Goal: Task Accomplishment & Management: Manage account settings

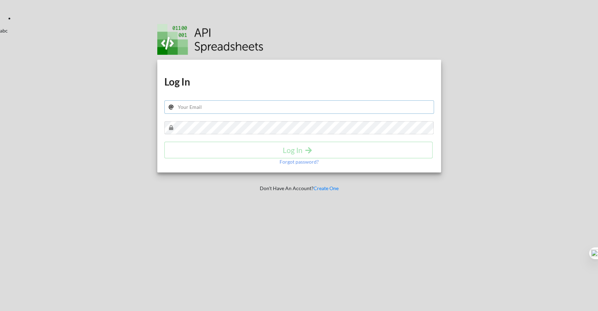
type input "vuhoang02@gmail.com"
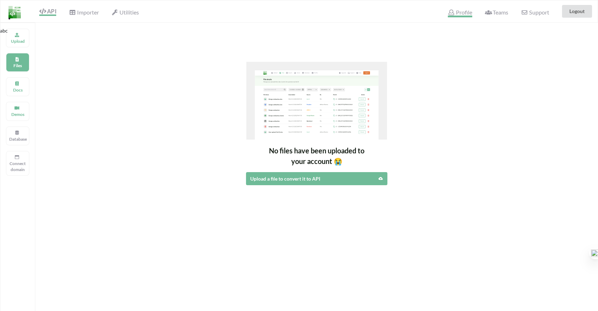
click at [462, 13] on span "Profile" at bounding box center [460, 13] width 24 height 8
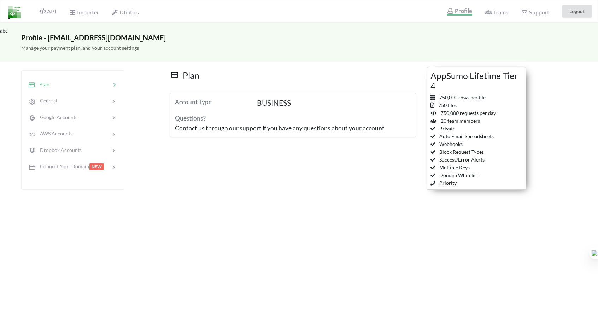
click at [371, 45] on div "Manage your payment plan, and your account settings" at bounding box center [299, 52] width 598 height 20
click at [51, 12] on span "API" at bounding box center [47, 12] width 17 height 8
